Goal: Information Seeking & Learning: Learn about a topic

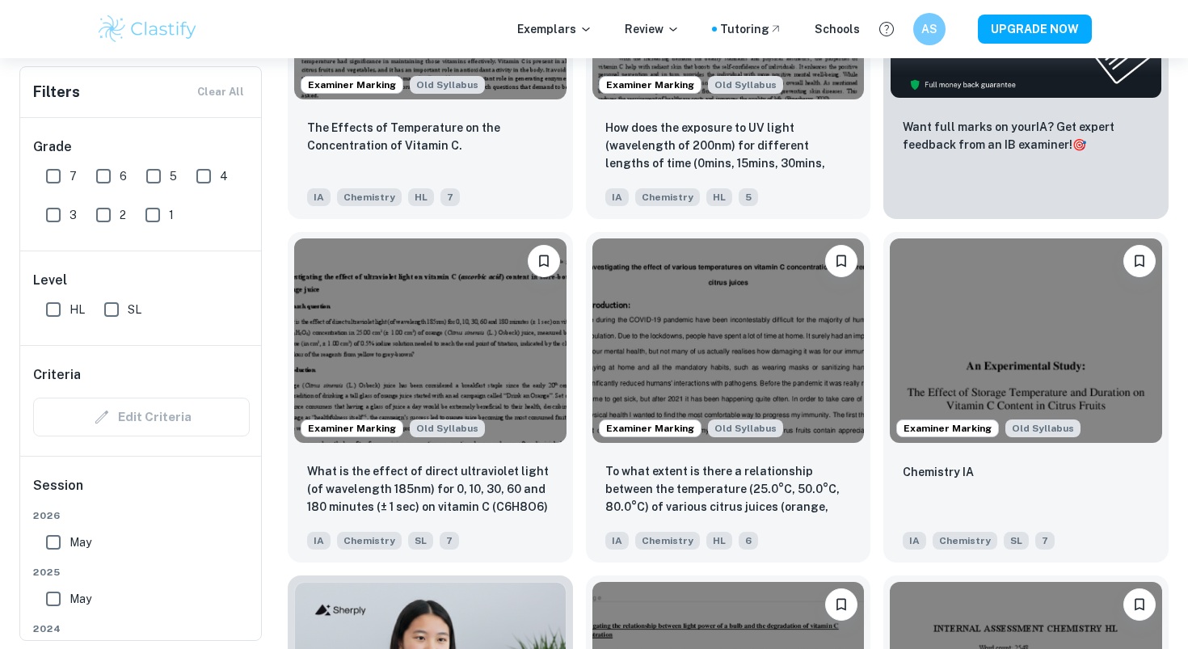
scroll to position [685, 0]
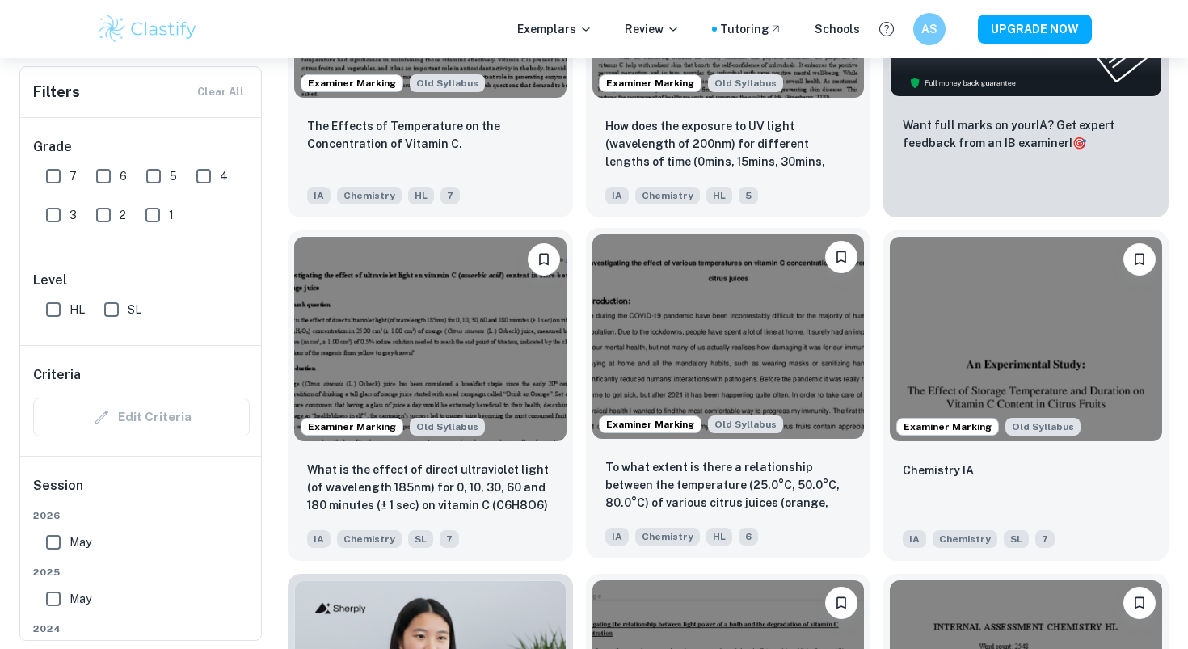
click at [693, 305] on img at bounding box center [729, 336] width 272 height 204
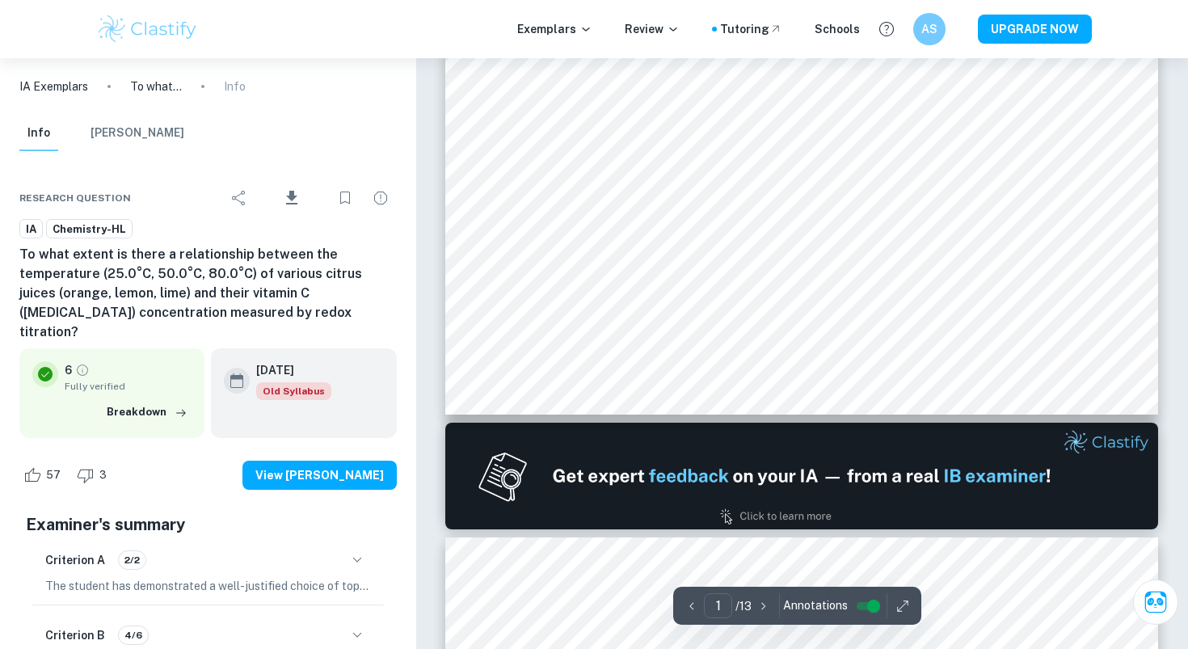
scroll to position [668, 0]
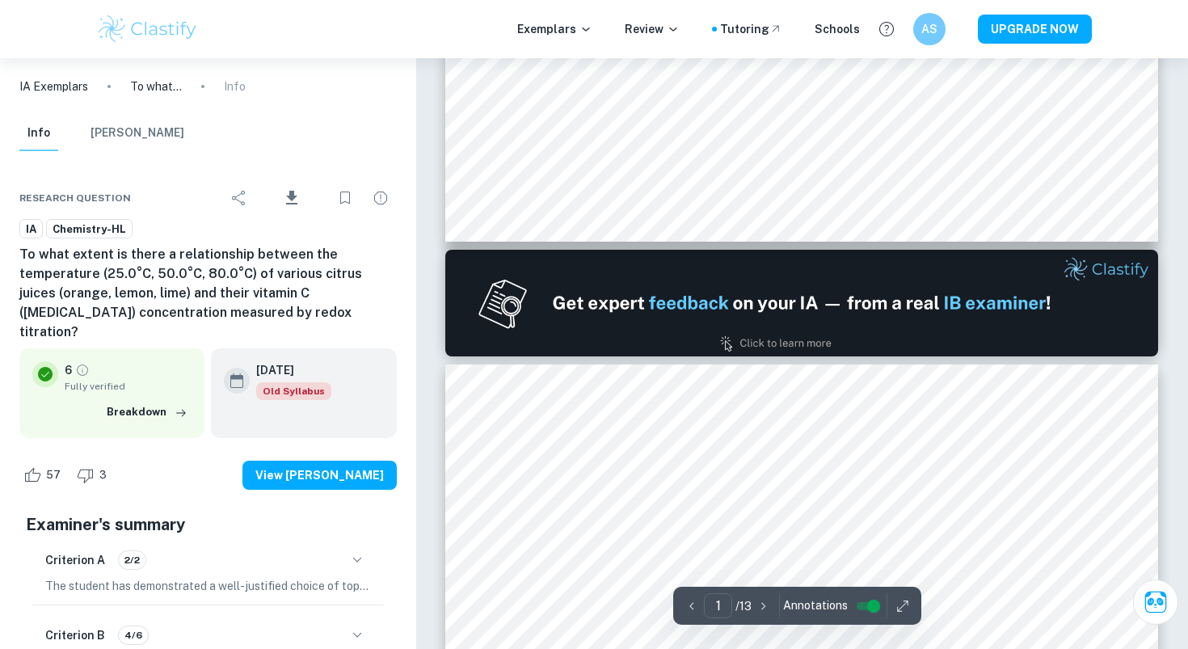
type input "2"
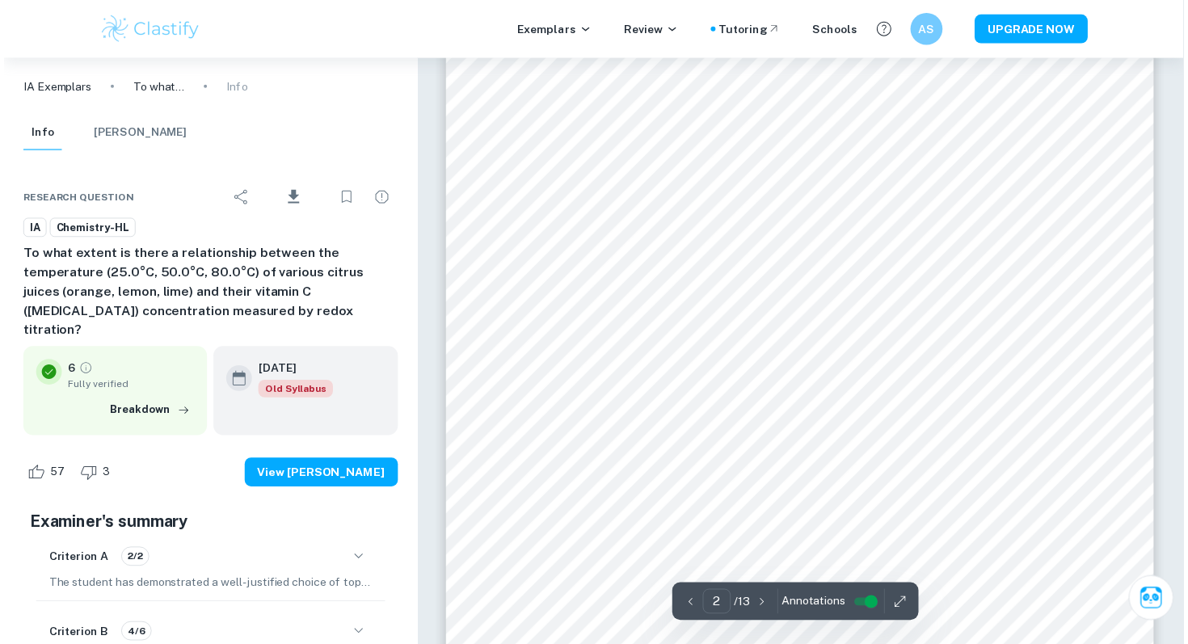
scroll to position [1357, 0]
